Goal: Information Seeking & Learning: Understand process/instructions

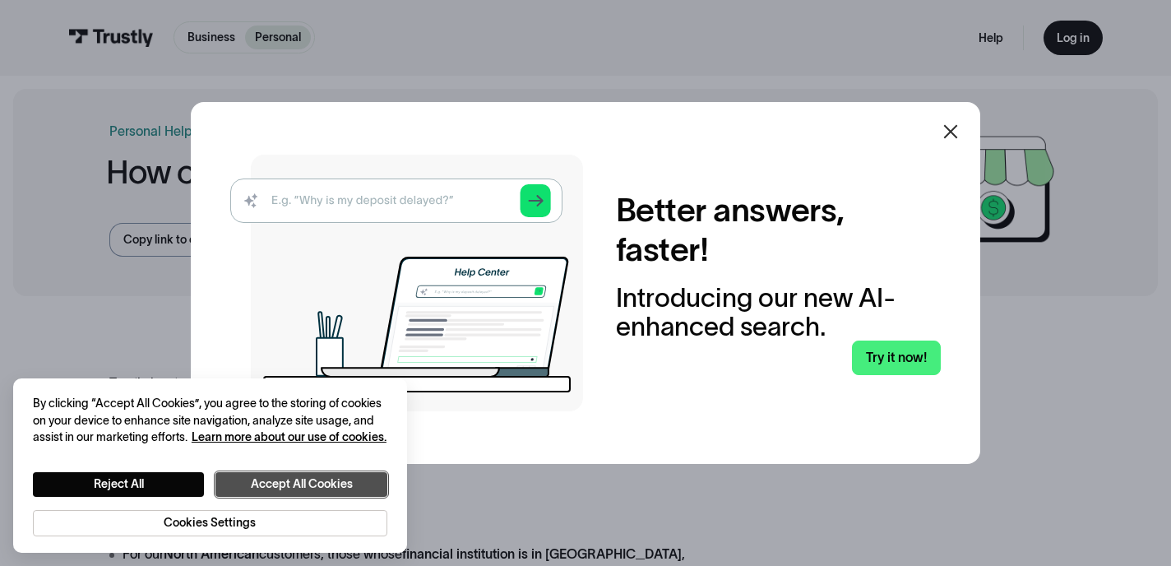
click at [320, 478] on button "Accept All Cookies" at bounding box center [301, 484] width 172 height 25
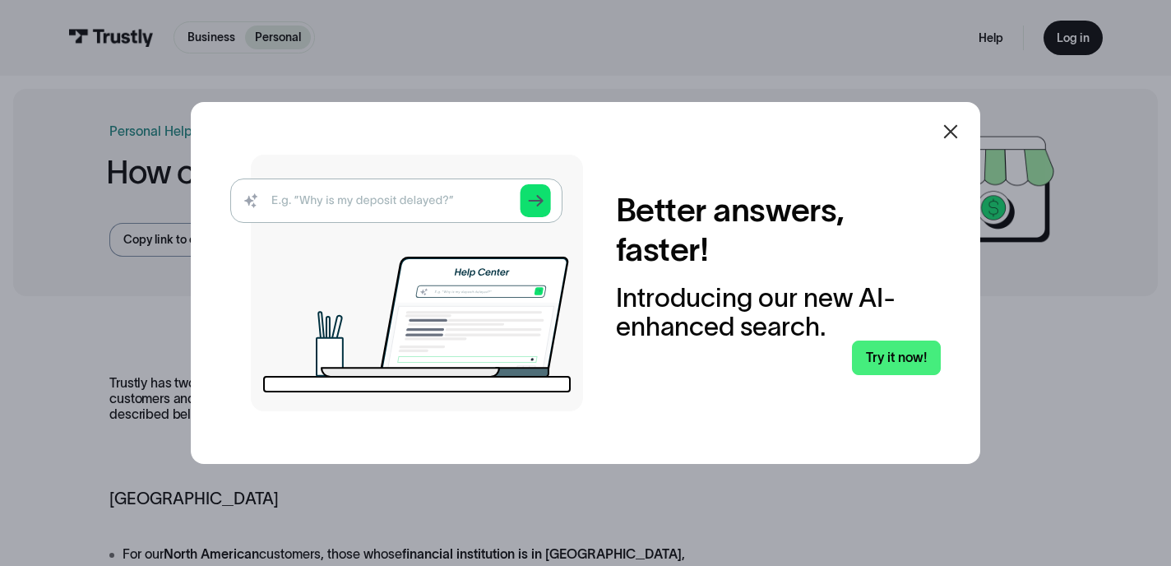
click at [951, 128] on icon at bounding box center [951, 132] width 20 height 20
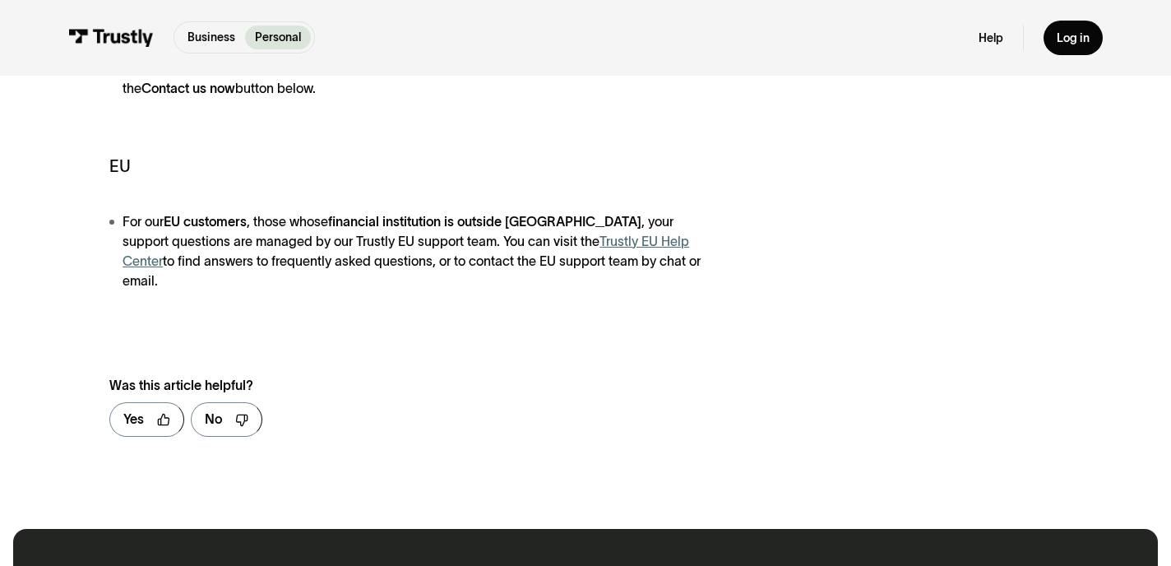
scroll to position [508, 0]
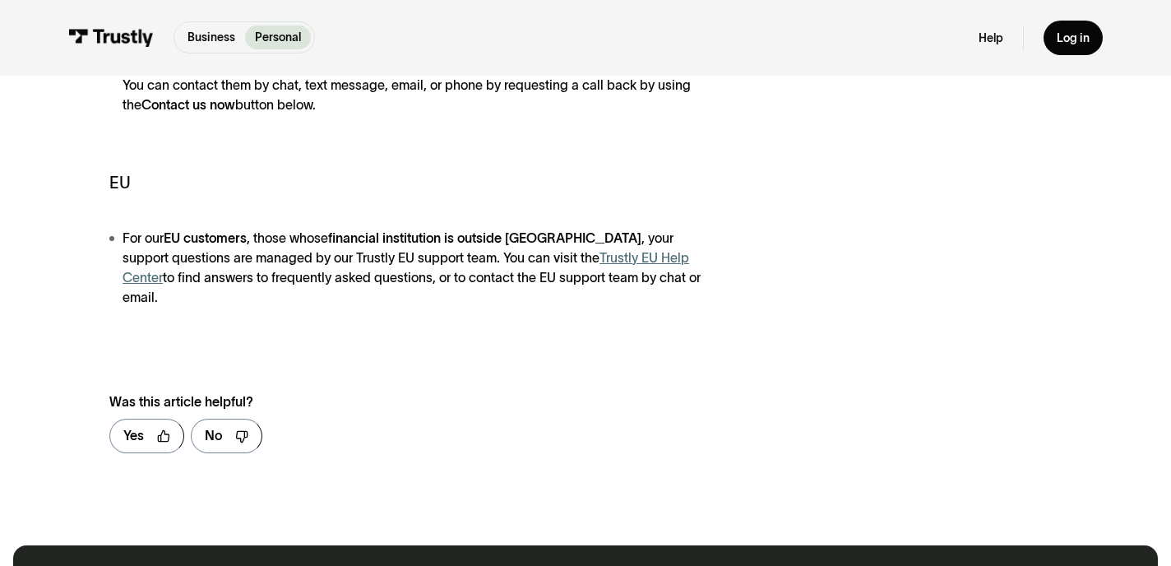
click at [290, 225] on div "Trustly has two separate, dedicated support teams. One team supports our [DEMOG…" at bounding box center [415, 87] width 613 height 441
click at [613, 258] on link "Trustly EU Help Center" at bounding box center [406, 267] width 566 height 35
drag, startPoint x: 682, startPoint y: 257, endPoint x: 550, endPoint y: 252, distance: 131.6
click at [550, 252] on li "For our EU customers , those whose financial institution is outside [GEOGRAPHIC…" at bounding box center [415, 268] width 613 height 79
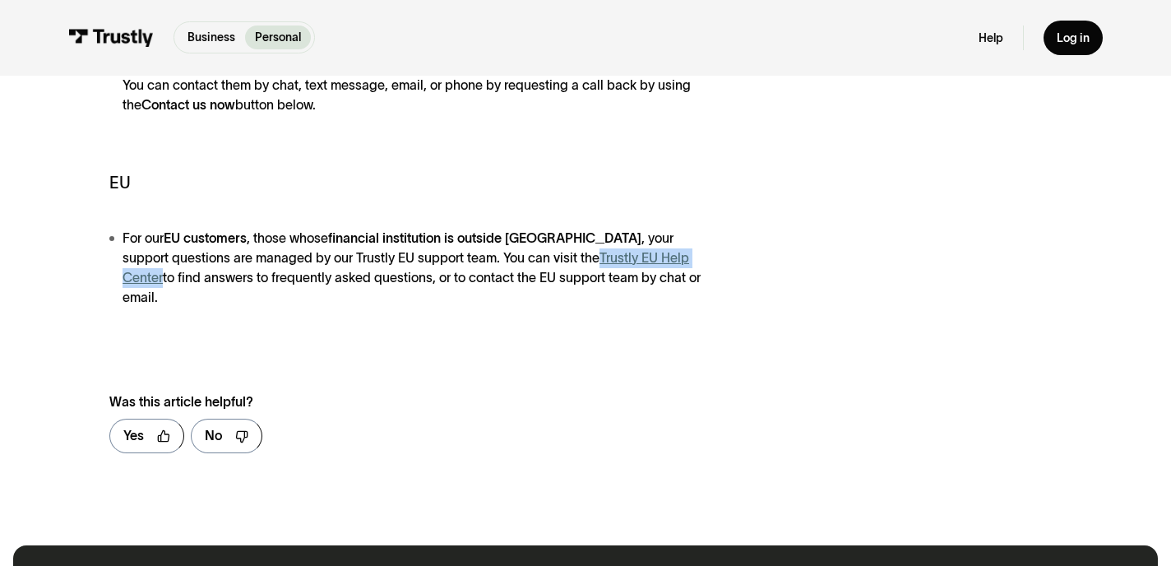
copy link "Trustly EU Help Center"
